Goal: Navigation & Orientation: Understand site structure

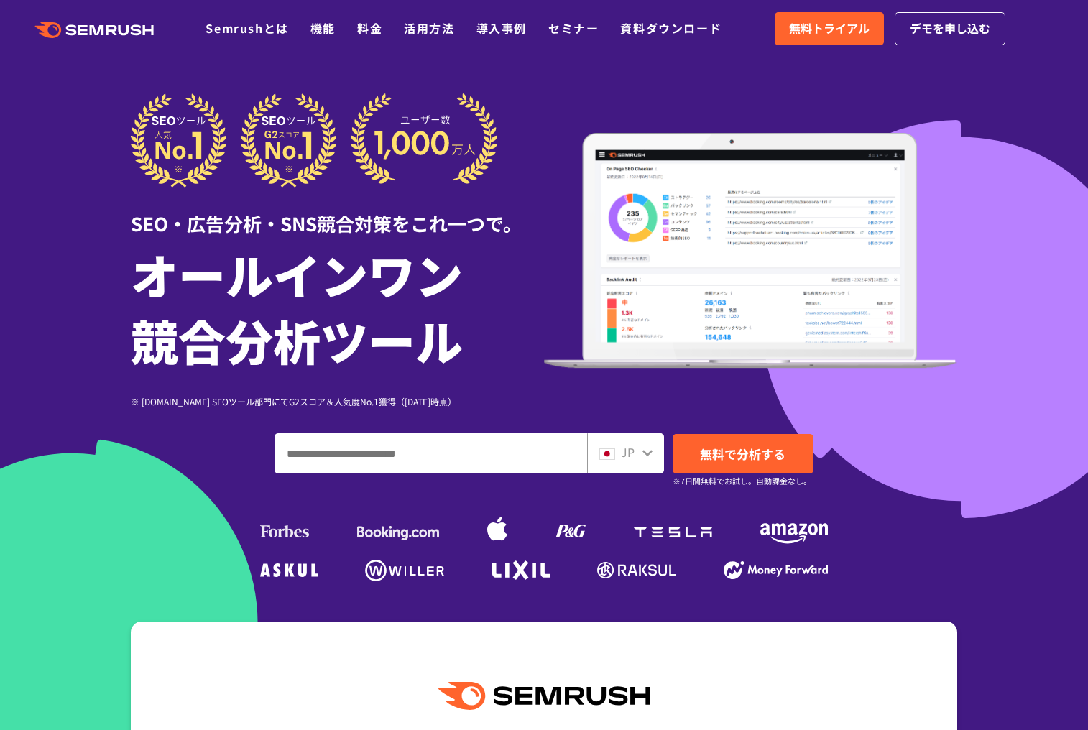
click at [603, 463] on div "JP" at bounding box center [625, 453] width 77 height 40
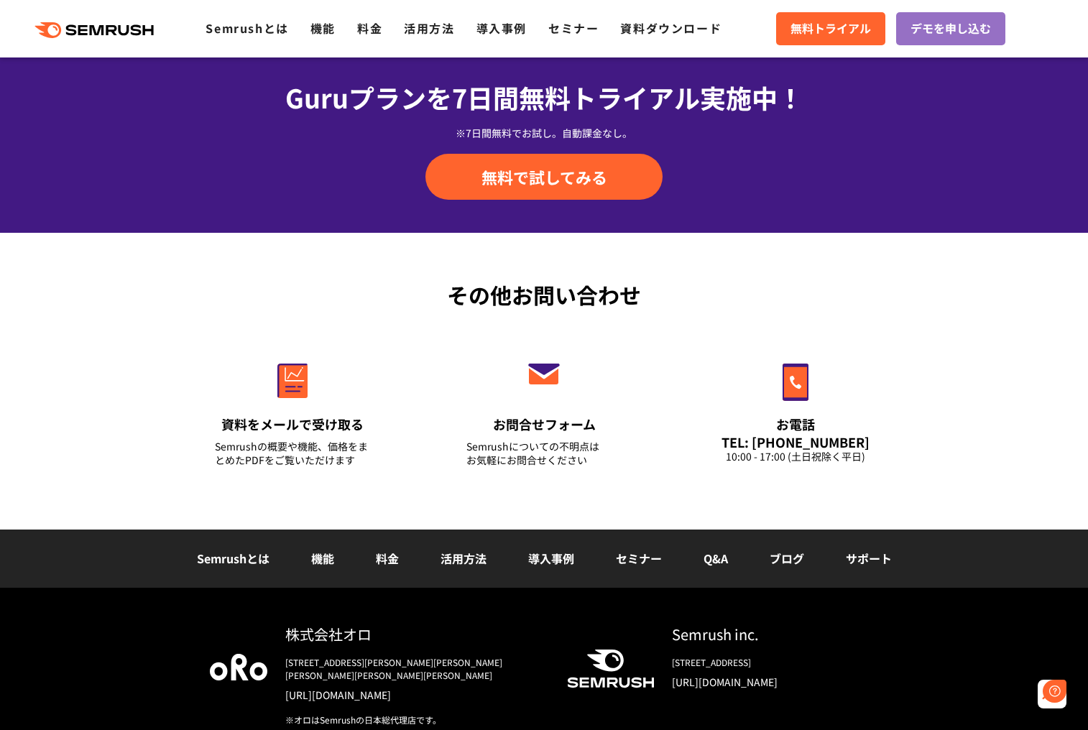
scroll to position [4952, 0]
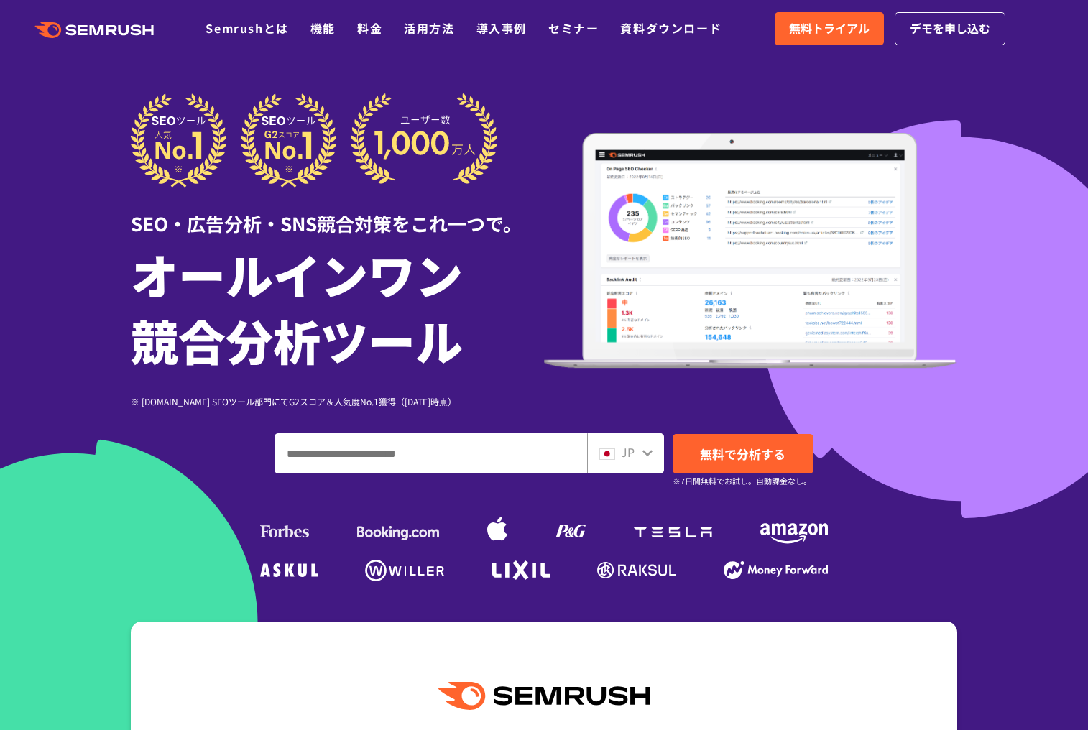
click at [664, 113] on div "SEO・広告分析・SNS競合対策をこれ一つで。 オールインワン 競合分析ツール ※ [DOMAIN_NAME] SEOツール部門にてG2スコア＆人気度No.1…" at bounding box center [544, 250] width 826 height 315
